Goal: Task Accomplishment & Management: Complete application form

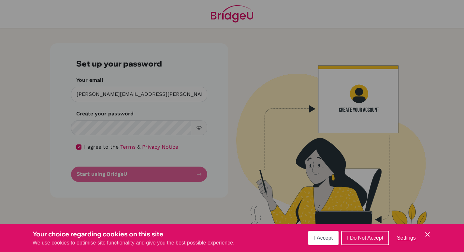
click at [428, 233] on icon "Cookie Control Close Icon" at bounding box center [428, 235] width 8 height 8
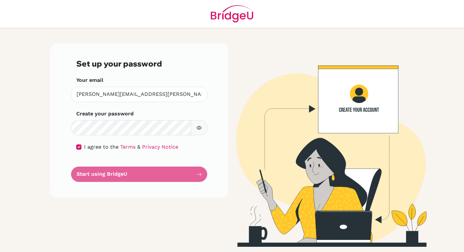
click at [201, 129] on icon "button" at bounding box center [199, 127] width 5 height 5
click at [137, 175] on form "Set up your password Your email kingsley.borbon@mis.sch.id Invalid email Create…" at bounding box center [139, 120] width 126 height 123
click at [197, 174] on form "Set up your password Your email kingsley.borbon@mis.sch.id Invalid email Create…" at bounding box center [139, 120] width 126 height 123
click at [208, 186] on div "Set up your password Your email kingsley.borbon@mis.sch.id Invalid email Create…" at bounding box center [139, 120] width 178 height 154
click at [201, 176] on form "Set up your password Your email kingsley.borbon@mis.sch.id Invalid email Create…" at bounding box center [139, 120] width 126 height 123
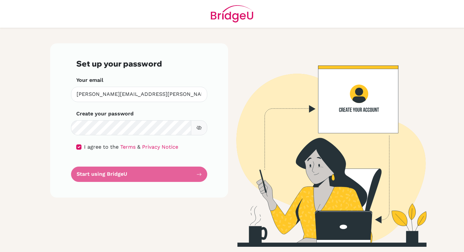
click at [201, 174] on form "Set up your password Your email kingsley.borbon@mis.sch.id Invalid email Create…" at bounding box center [139, 120] width 126 height 123
click at [199, 175] on form "Set up your password Your email kingsley.borbon@mis.sch.id Invalid email Create…" at bounding box center [139, 120] width 126 height 123
click at [200, 175] on form "Set up your password Your email kingsley.borbon@mis.sch.id Invalid email Create…" at bounding box center [139, 120] width 126 height 123
click at [200, 174] on form "Set up your password Your email kingsley.borbon@mis.sch.id Invalid email Create…" at bounding box center [139, 120] width 126 height 123
click at [199, 176] on form "Set up your password Your email kingsley.borbon@mis.sch.id Invalid email Create…" at bounding box center [139, 120] width 126 height 123
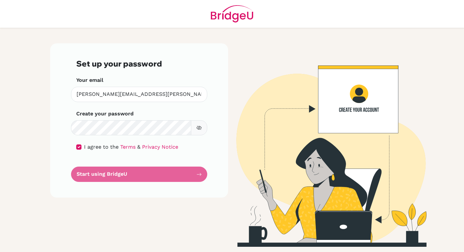
click at [199, 174] on form "Set up your password Your email kingsley.borbon@mis.sch.id Invalid email Create…" at bounding box center [139, 120] width 126 height 123
click at [201, 175] on form "Set up your password Your email kingsley.borbon@mis.sch.id Invalid email Create…" at bounding box center [139, 120] width 126 height 123
click at [79, 148] on input "checkbox" at bounding box center [78, 146] width 5 height 5
checkbox input "true"
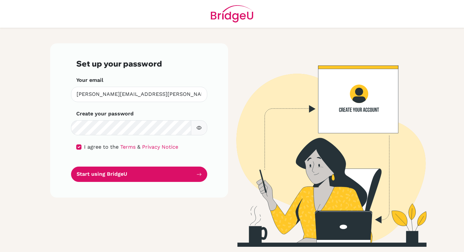
click at [200, 127] on icon "button" at bounding box center [199, 127] width 5 height 5
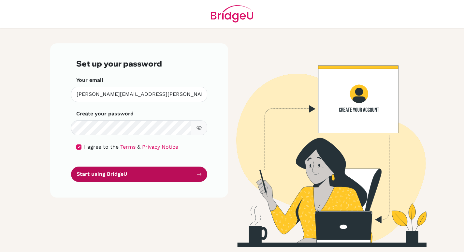
click at [122, 173] on button "Start using BridgeU" at bounding box center [139, 174] width 136 height 15
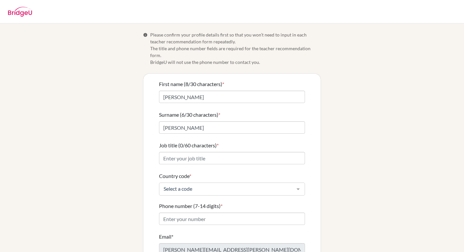
click at [359, 86] on div "Info Please confirm your profile details first so that you won’t need to input …" at bounding box center [232, 160] width 372 height 259
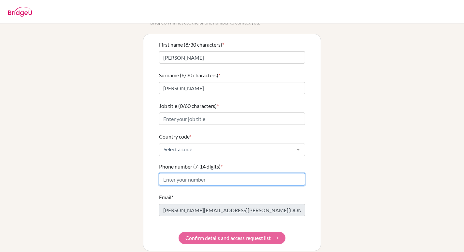
click at [209, 175] on input "Phone number (7-14 digits) *" at bounding box center [232, 179] width 146 height 12
paste input "aVbR@N*R4_mn2Y"
type input "aVbR@N*R4_mn2Y"
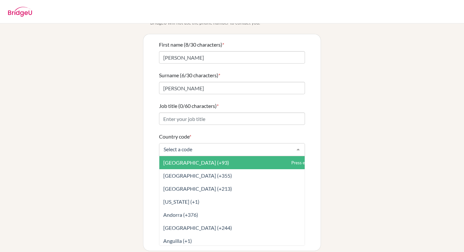
scroll to position [8, 0]
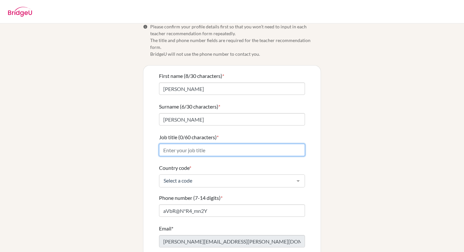
click at [190, 147] on input "Job title (0/60 characters) *" at bounding box center [232, 150] width 146 height 12
click at [223, 145] on input "Job title (0/60 characters) *" at bounding box center [232, 150] width 146 height 12
type input "IBDP Physics teacher"
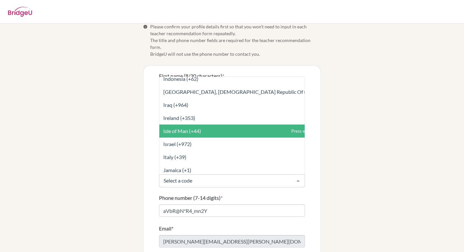
scroll to position [1279, 0]
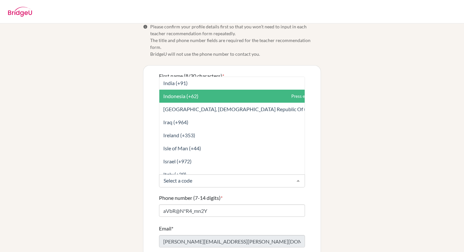
click at [179, 93] on span "Indonesia (+62)" at bounding box center [180, 96] width 35 height 6
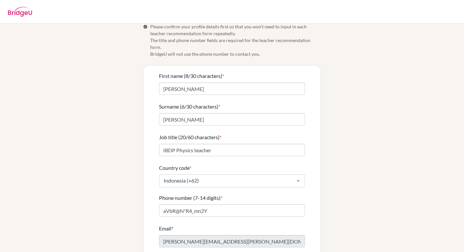
scroll to position [39, 0]
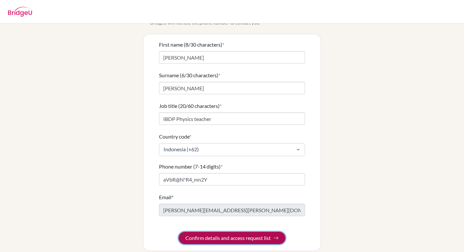
click at [214, 235] on button "Confirm details and access request list" at bounding box center [232, 238] width 107 height 12
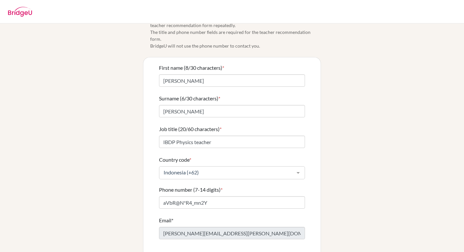
scroll to position [63, 0]
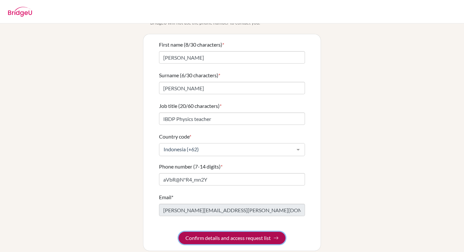
click at [277, 235] on img "submit" at bounding box center [276, 237] width 5 height 5
click at [276, 235] on img "submit" at bounding box center [276, 237] width 5 height 5
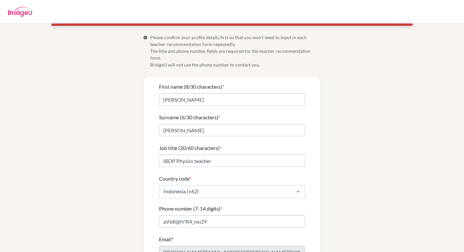
scroll to position [21, 0]
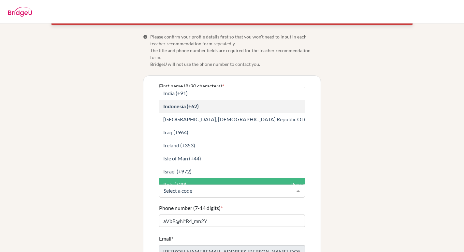
click at [359, 192] on div "× Phone number doesn't look like a valid phone number for your country Info Ple…" at bounding box center [232, 151] width 372 height 282
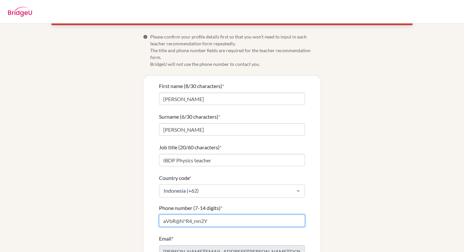
click at [233, 215] on input "aVbR@N*R4_mn2Y" at bounding box center [232, 221] width 146 height 12
type input "082113018545"
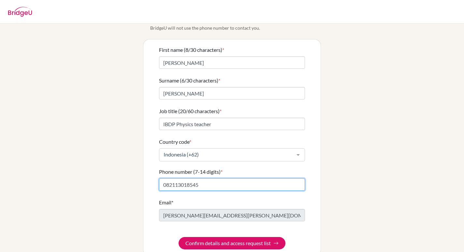
scroll to position [63, 0]
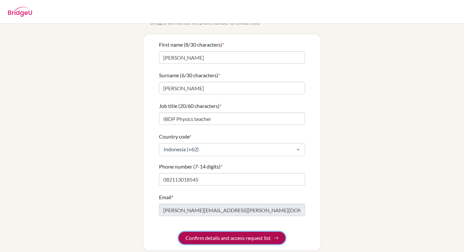
click at [228, 232] on button "Confirm details and access request list" at bounding box center [232, 238] width 107 height 12
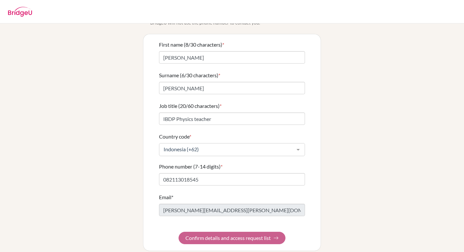
scroll to position [0, 0]
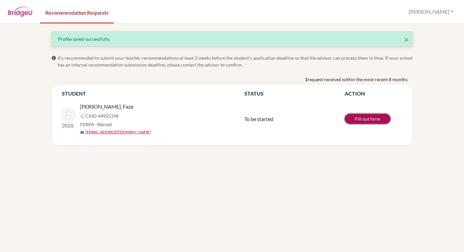
click at [370, 118] on link "Fill out form" at bounding box center [368, 119] width 46 height 10
